Goal: Obtain resource: Obtain resource

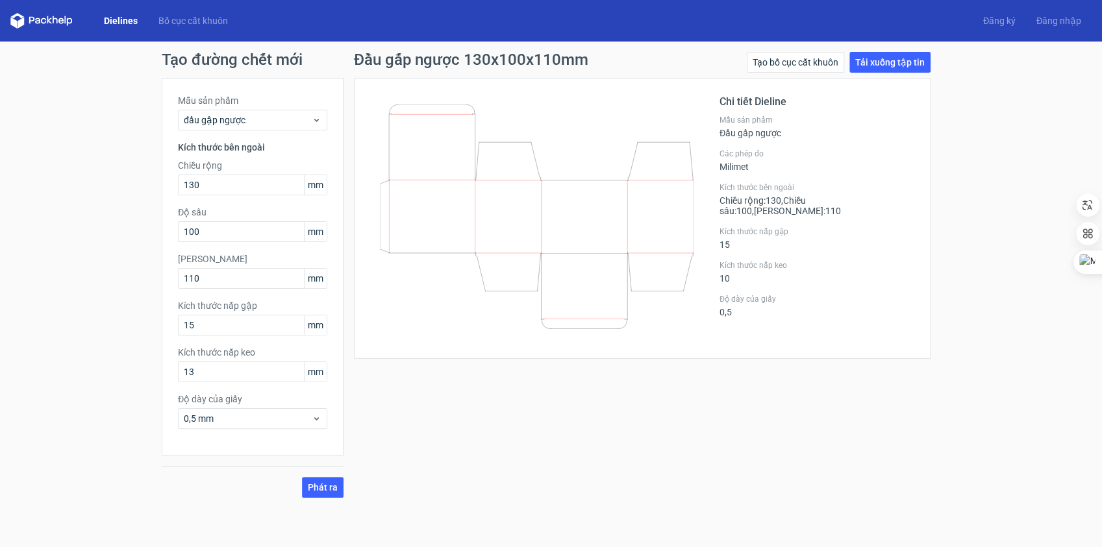
scroll to position [6, 0]
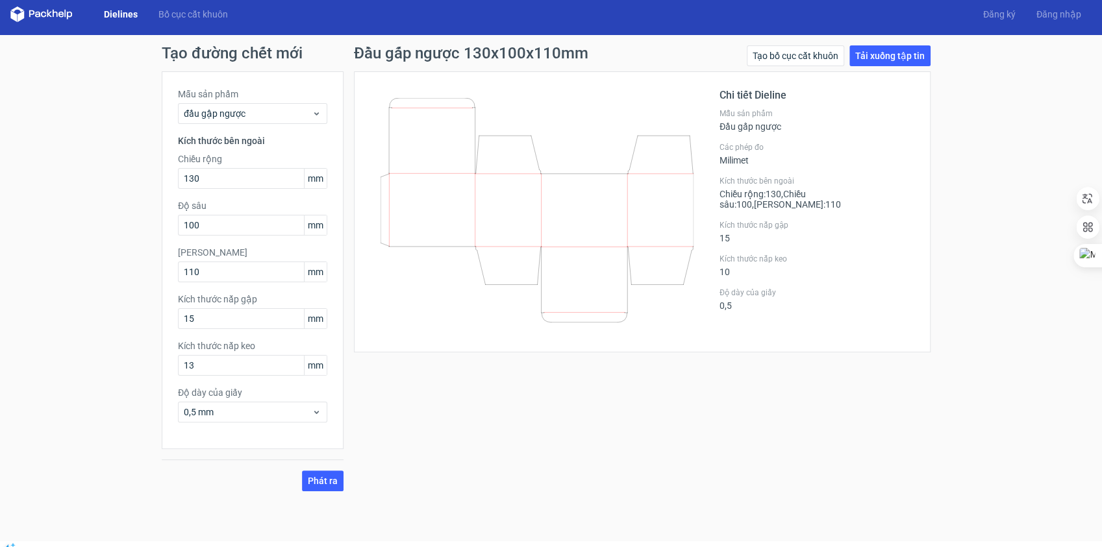
click at [545, 110] on icon at bounding box center [536, 210] width 313 height 225
